Goal: Information Seeking & Learning: Learn about a topic

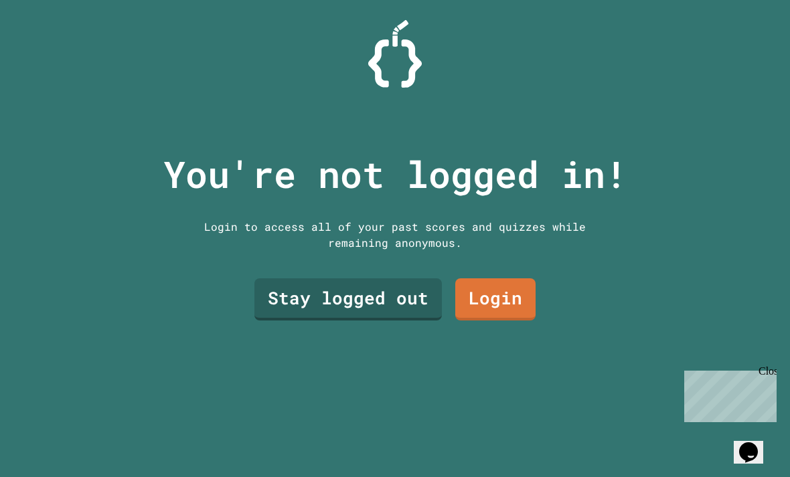
click at [408, 320] on link "Stay logged out" at bounding box center [347, 300] width 187 height 42
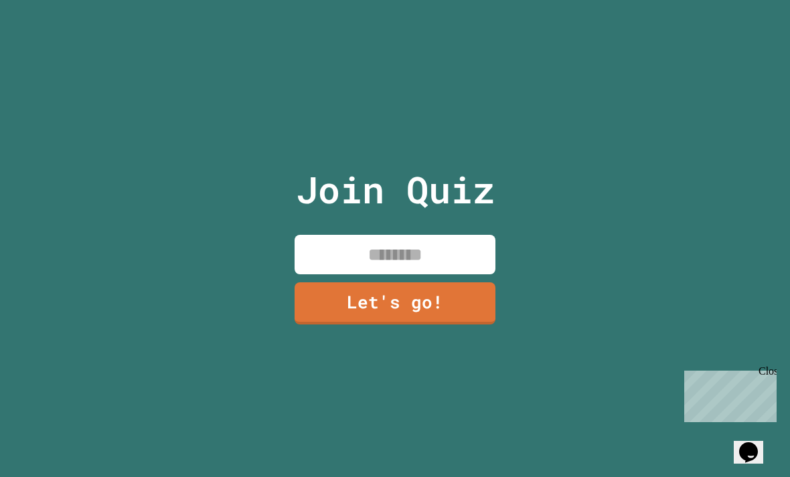
click at [424, 275] on input at bounding box center [395, 255] width 201 height 40
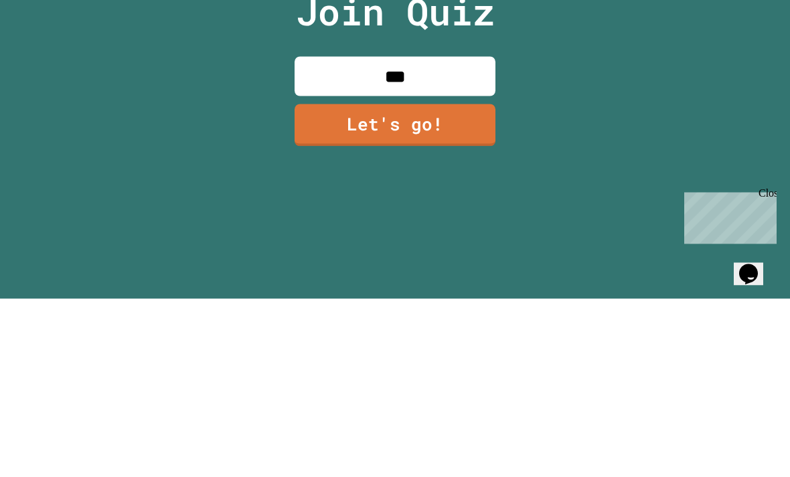
scroll to position [43, 0]
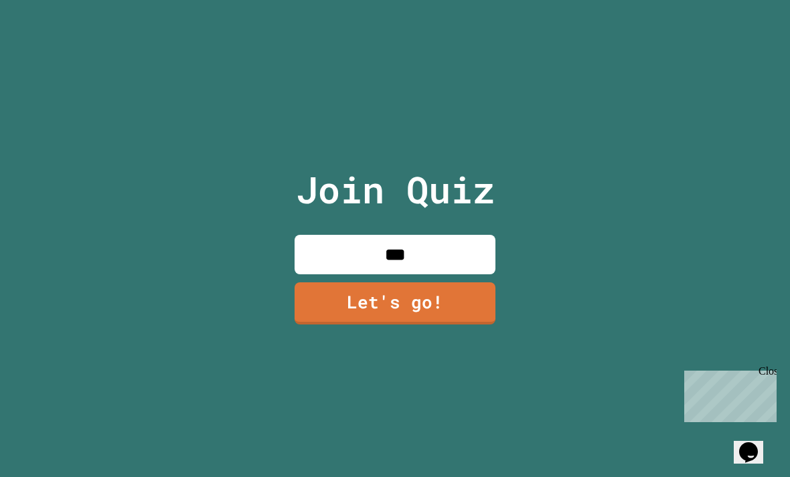
type input "****"
click at [350, 283] on link "Let's go!" at bounding box center [395, 304] width 201 height 42
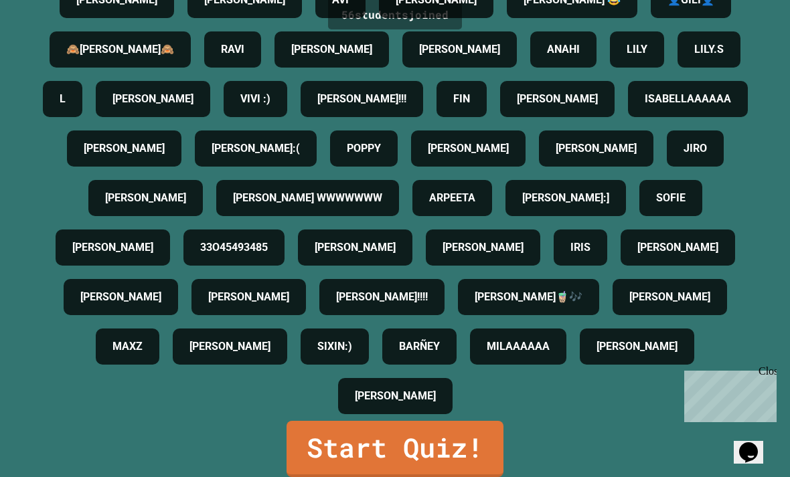
click at [406, 446] on link "Start Quiz!" at bounding box center [395, 449] width 217 height 56
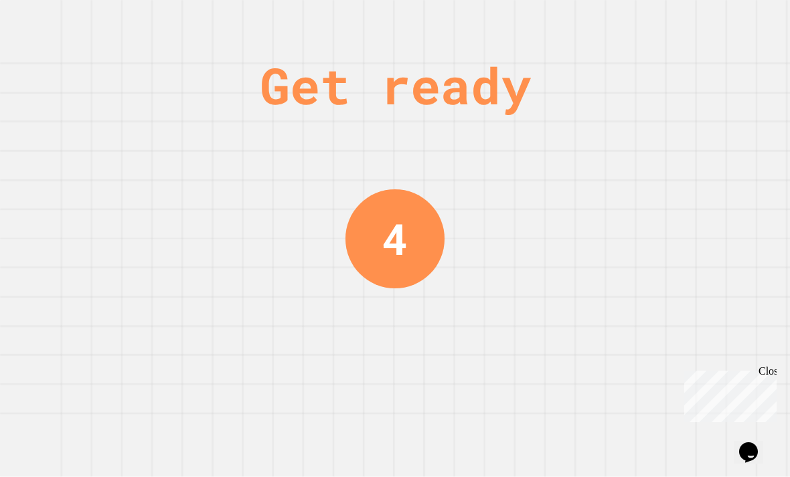
scroll to position [0, 0]
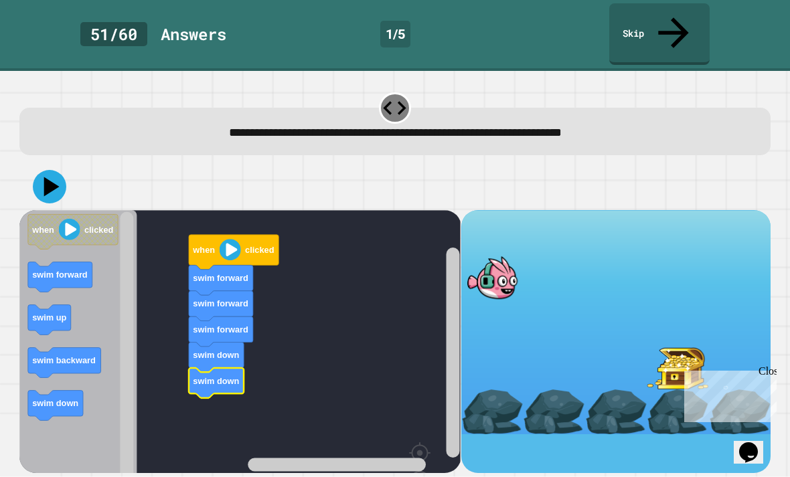
click at [53, 170] on icon at bounding box center [49, 186] width 33 height 33
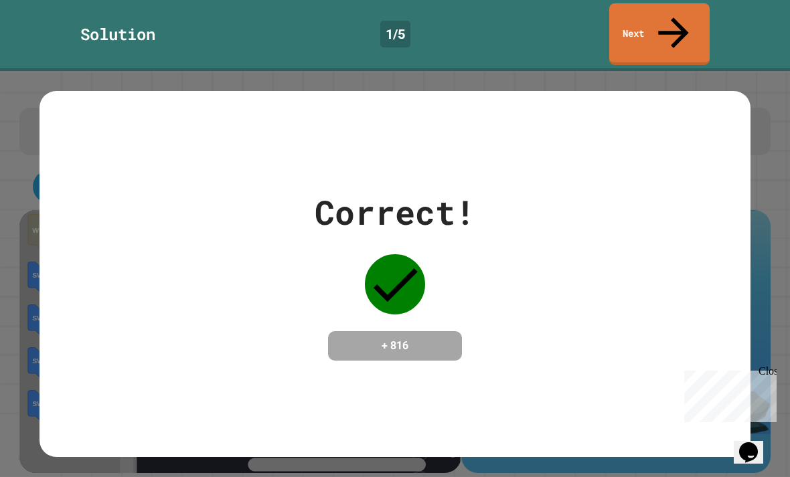
click at [685, 24] on link "Next" at bounding box center [659, 34] width 100 height 62
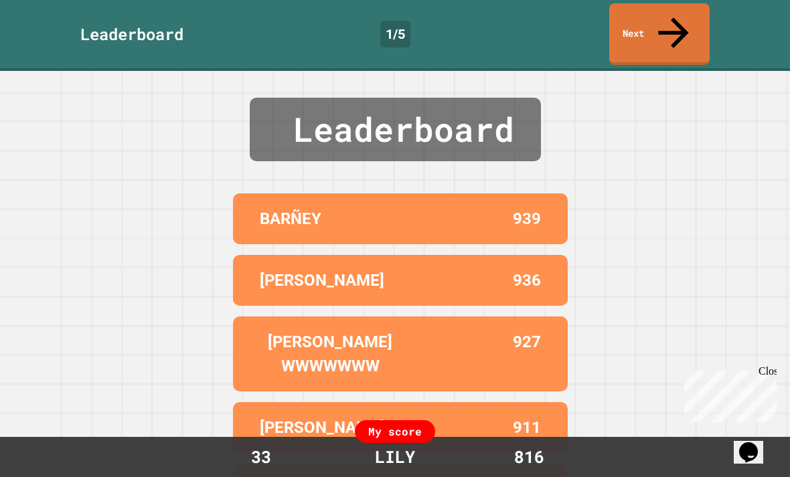
click at [684, 24] on link "Next" at bounding box center [659, 34] width 100 height 62
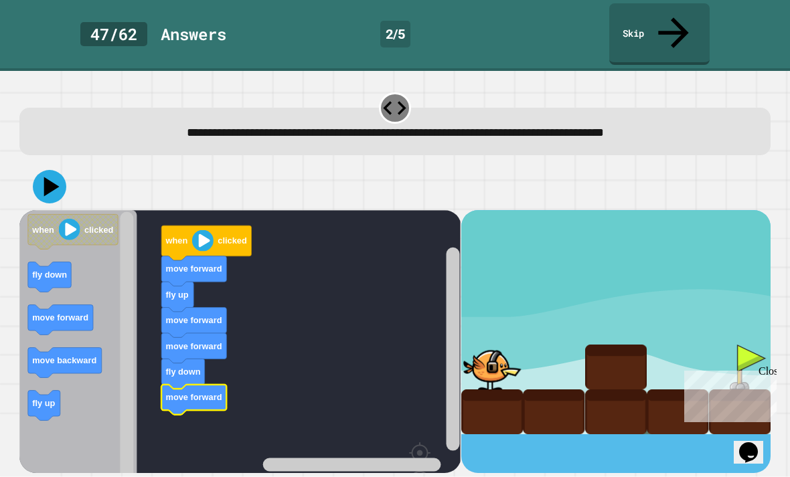
click at [47, 170] on icon at bounding box center [49, 186] width 33 height 33
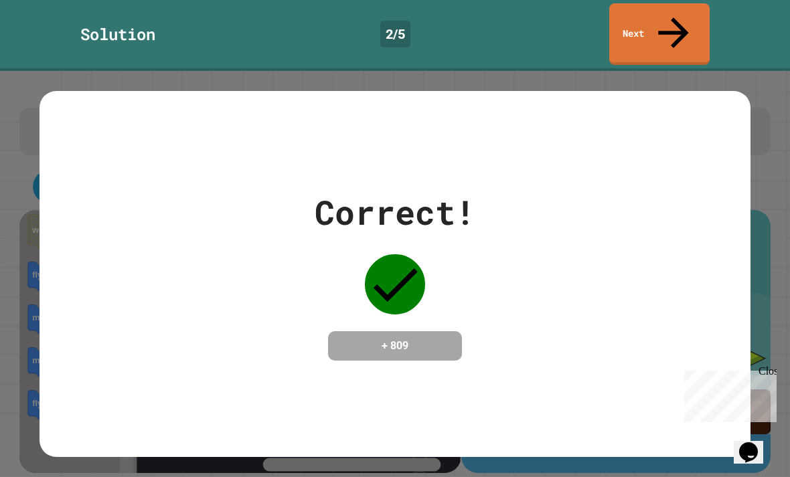
scroll to position [1, 0]
click at [698, 16] on link "Next" at bounding box center [659, 34] width 100 height 62
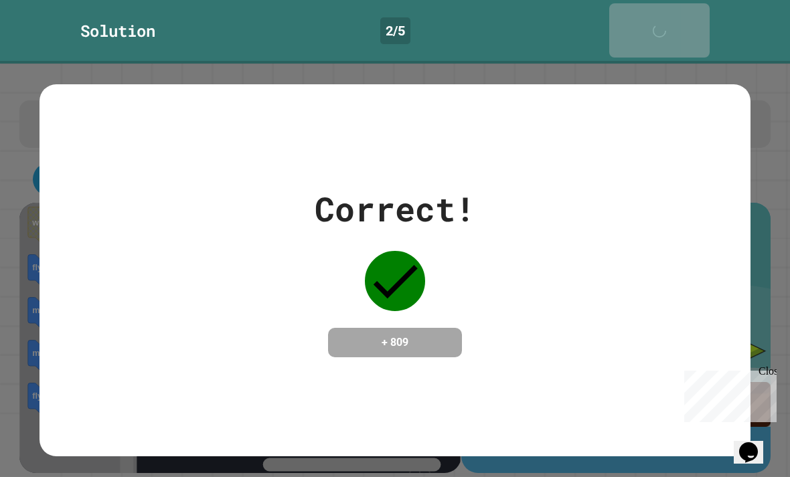
click at [672, 29] on icon at bounding box center [663, 38] width 18 height 18
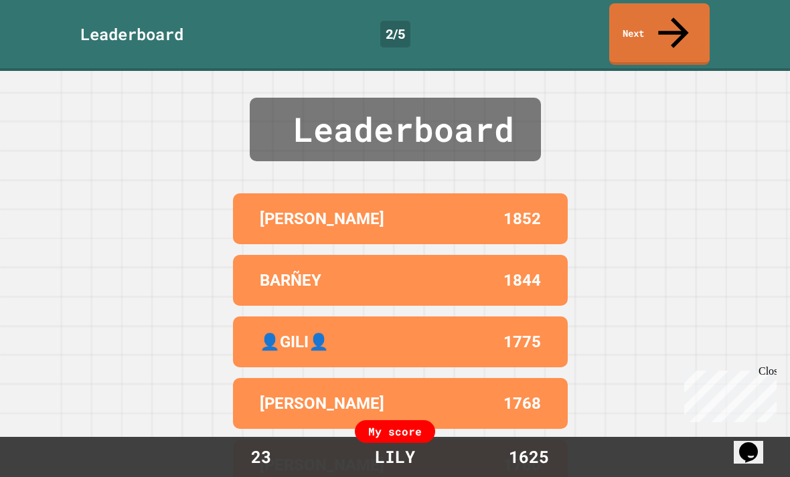
click at [676, 24] on link "Next" at bounding box center [659, 34] width 100 height 62
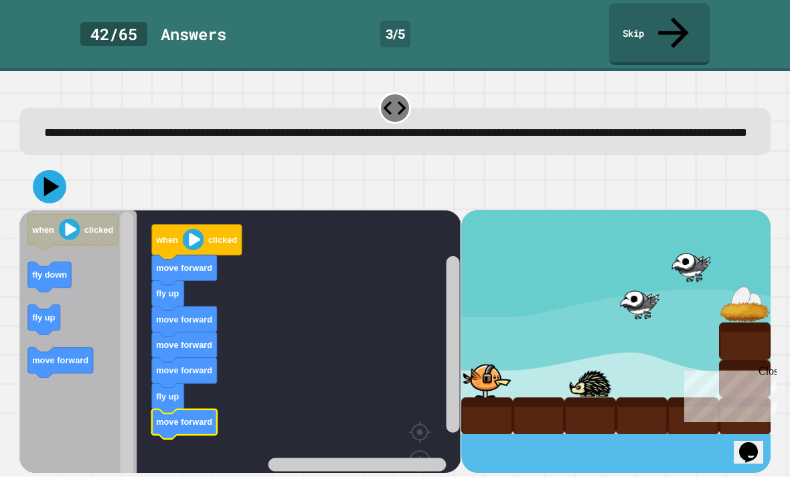
click at [54, 171] on icon at bounding box center [49, 186] width 33 height 33
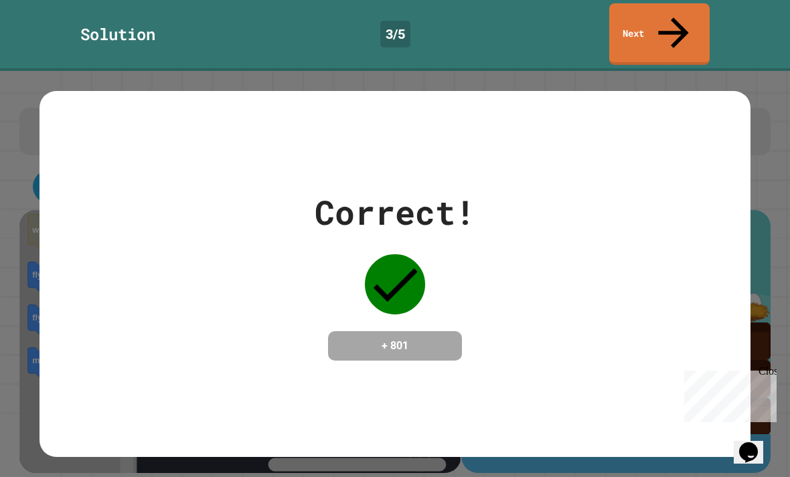
click at [680, 17] on icon at bounding box center [674, 33] width 46 height 46
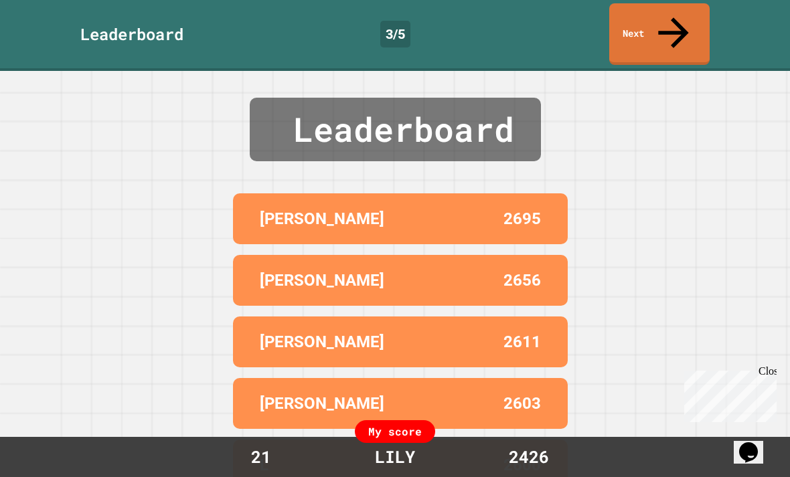
click at [694, 19] on link "Next" at bounding box center [659, 34] width 100 height 62
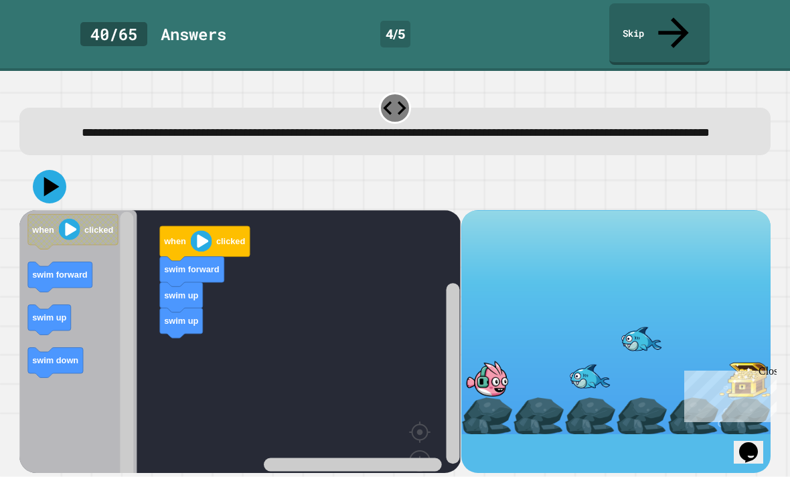
click at [58, 336] on icon "Blockly Workspace" at bounding box center [77, 367] width 117 height 315
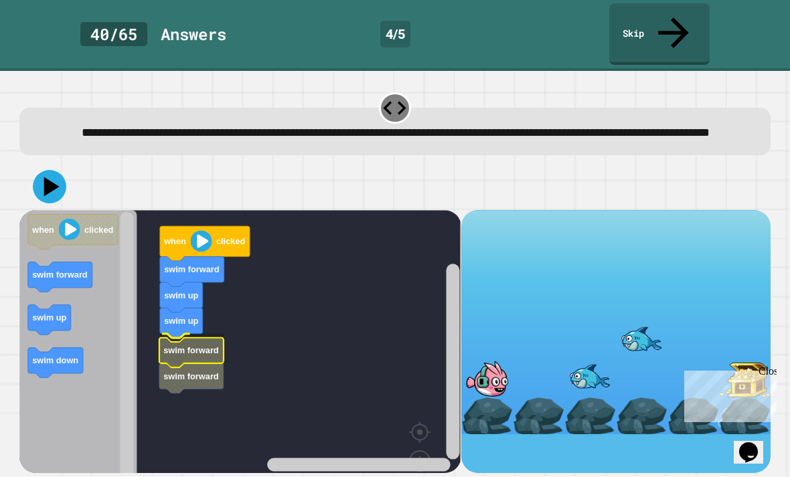
click at [169, 346] on text "swim forward" at bounding box center [192, 351] width 56 height 10
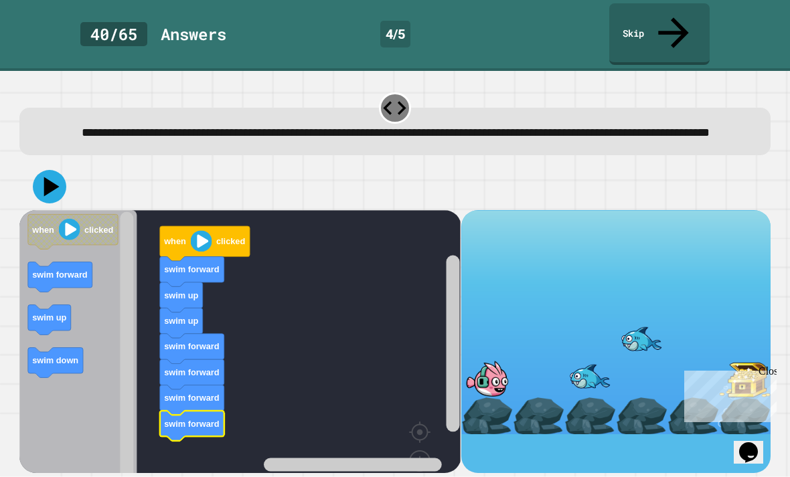
click at [38, 172] on icon at bounding box center [49, 186] width 33 height 33
click at [54, 170] on icon at bounding box center [49, 186] width 33 height 33
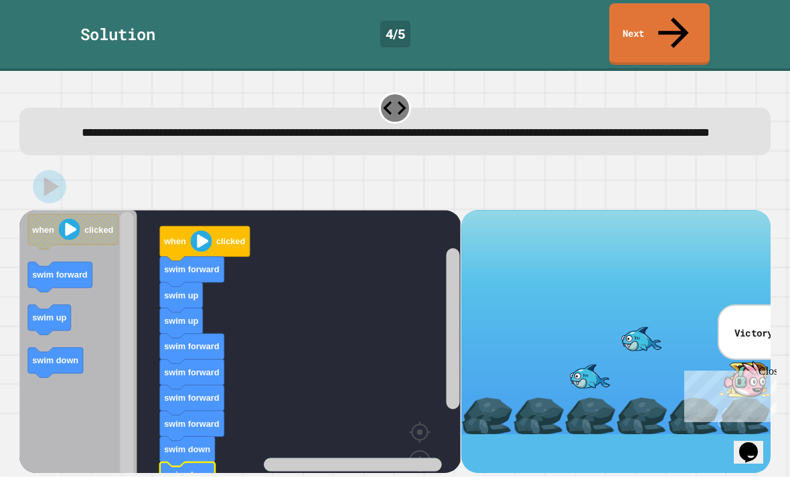
click at [771, 366] on div "Close" at bounding box center [767, 374] width 17 height 17
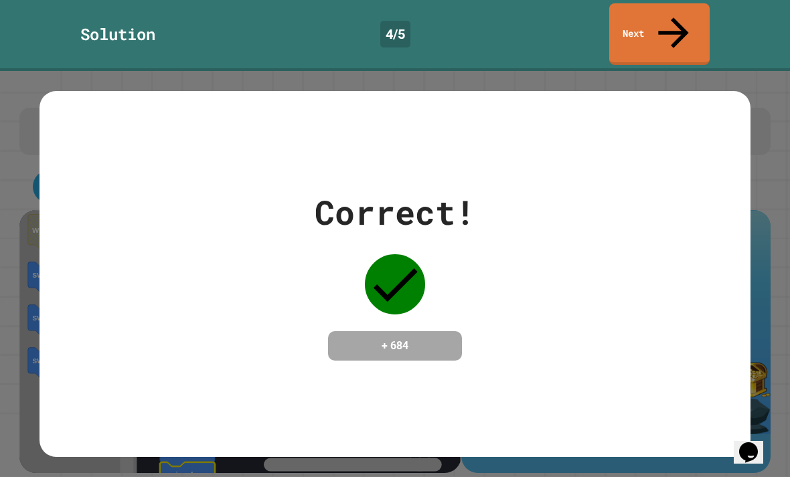
click at [688, 13] on link "Next" at bounding box center [659, 34] width 100 height 62
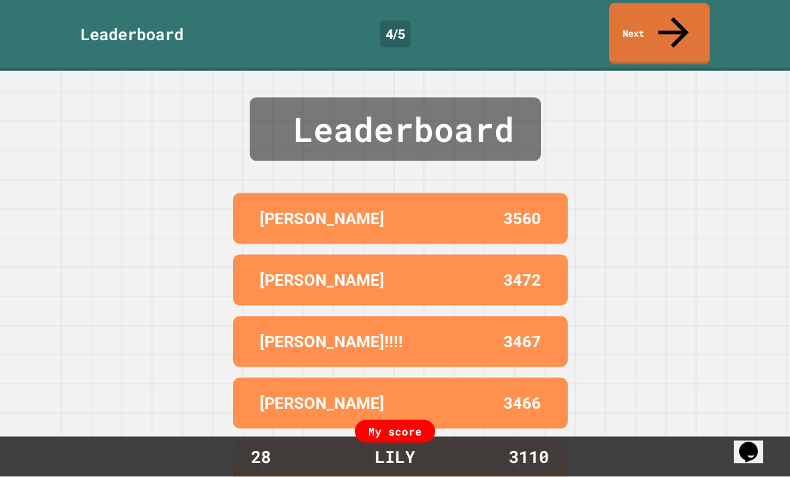
scroll to position [0, 0]
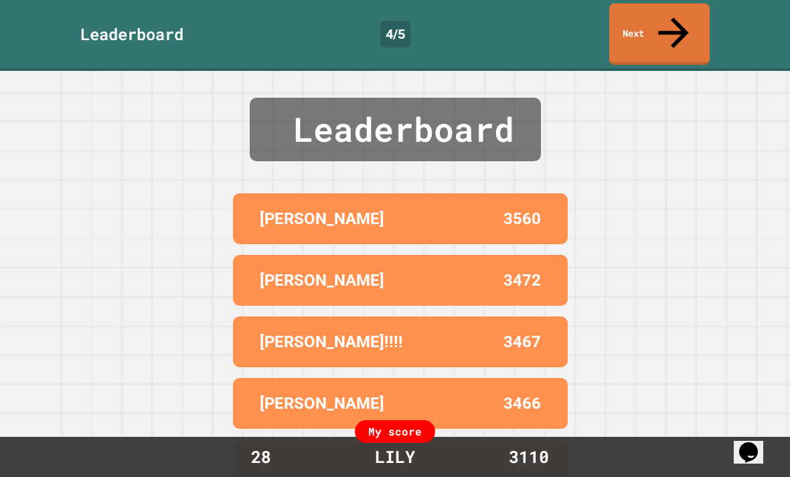
click at [672, 17] on icon at bounding box center [673, 32] width 30 height 30
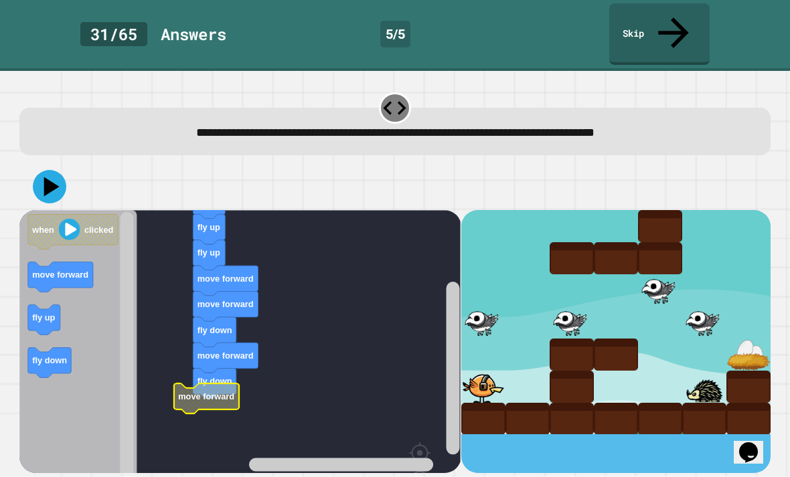
click at [264, 392] on rect "Blockly Workspace" at bounding box center [239, 377] width 441 height 335
click at [202, 392] on text "move forward" at bounding box center [207, 397] width 56 height 10
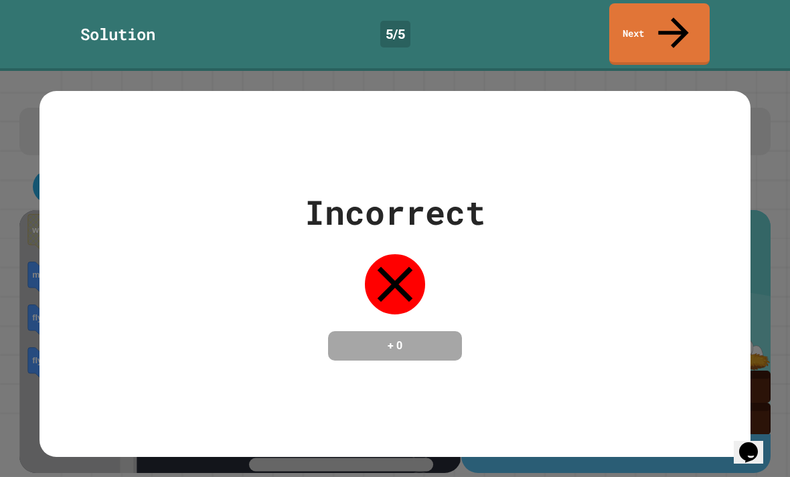
click at [671, 17] on icon at bounding box center [673, 32] width 30 height 30
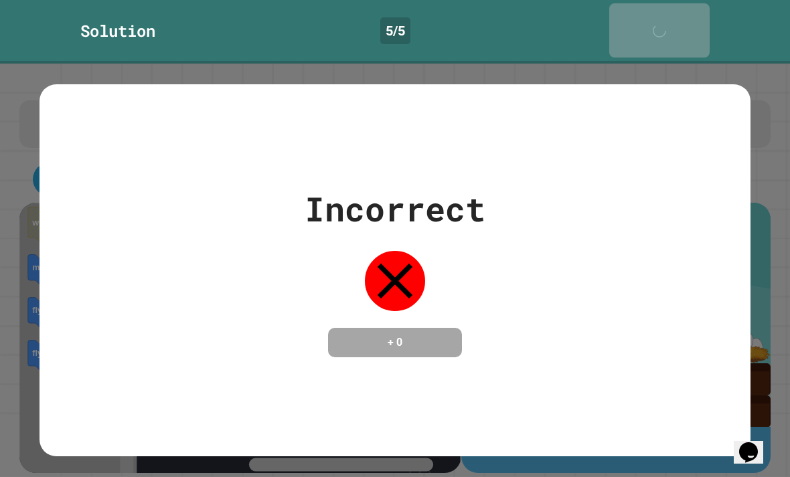
click at [684, 5] on link "Next" at bounding box center [659, 30] width 100 height 54
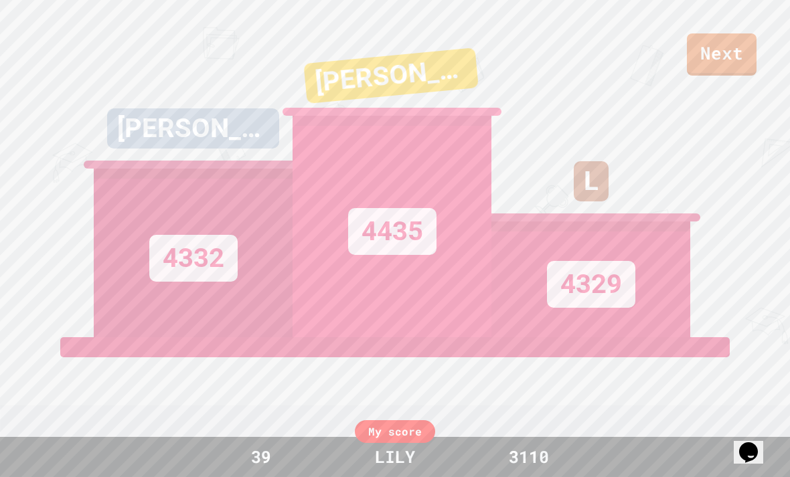
click at [720, 74] on link "Next" at bounding box center [722, 54] width 70 height 42
